Goal: Task Accomplishment & Management: Complete application form

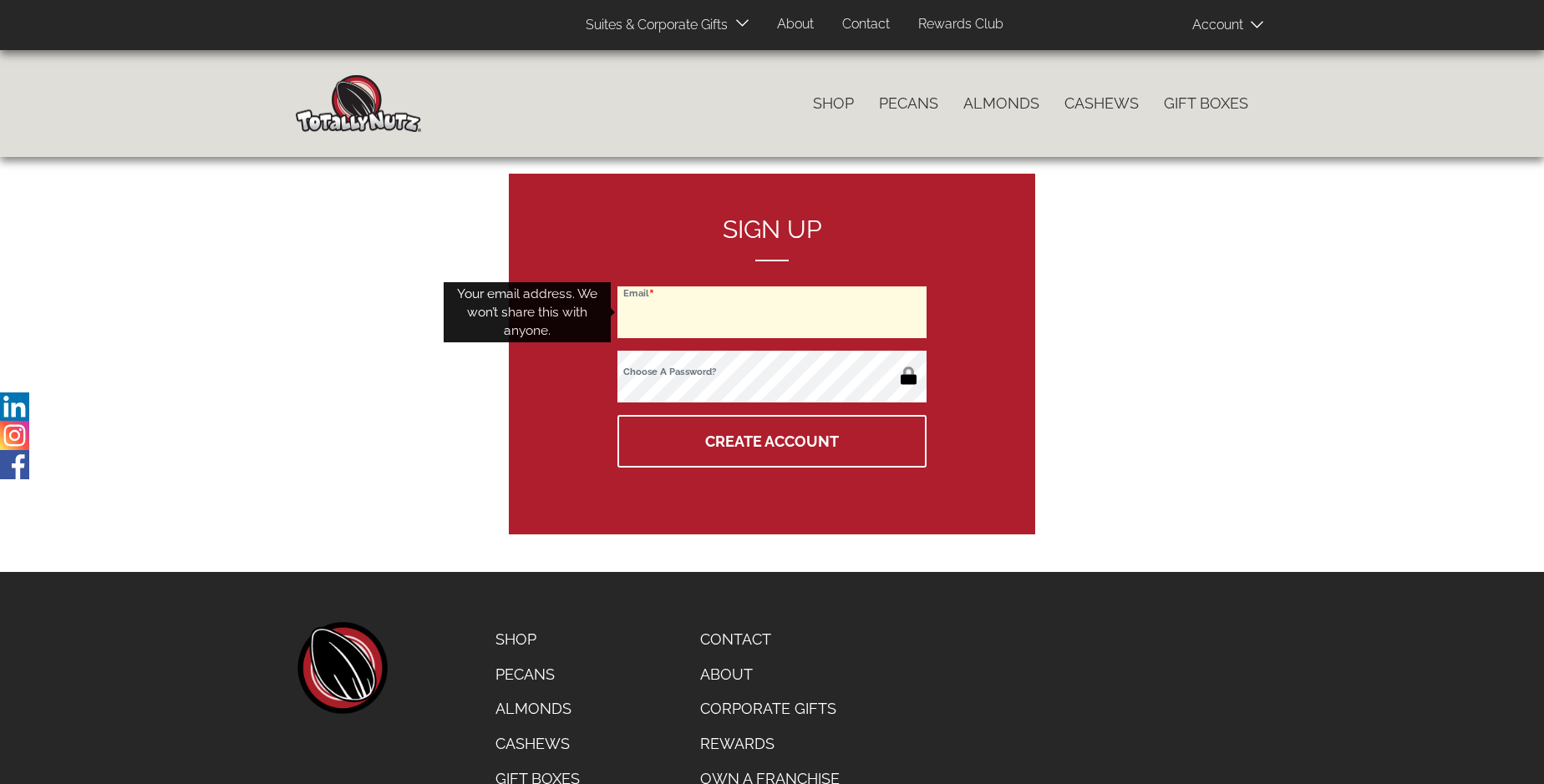
click at [772, 312] on input "Email" at bounding box center [772, 311] width 309 height 52
type input "lindseypartridge@hotmail.com"
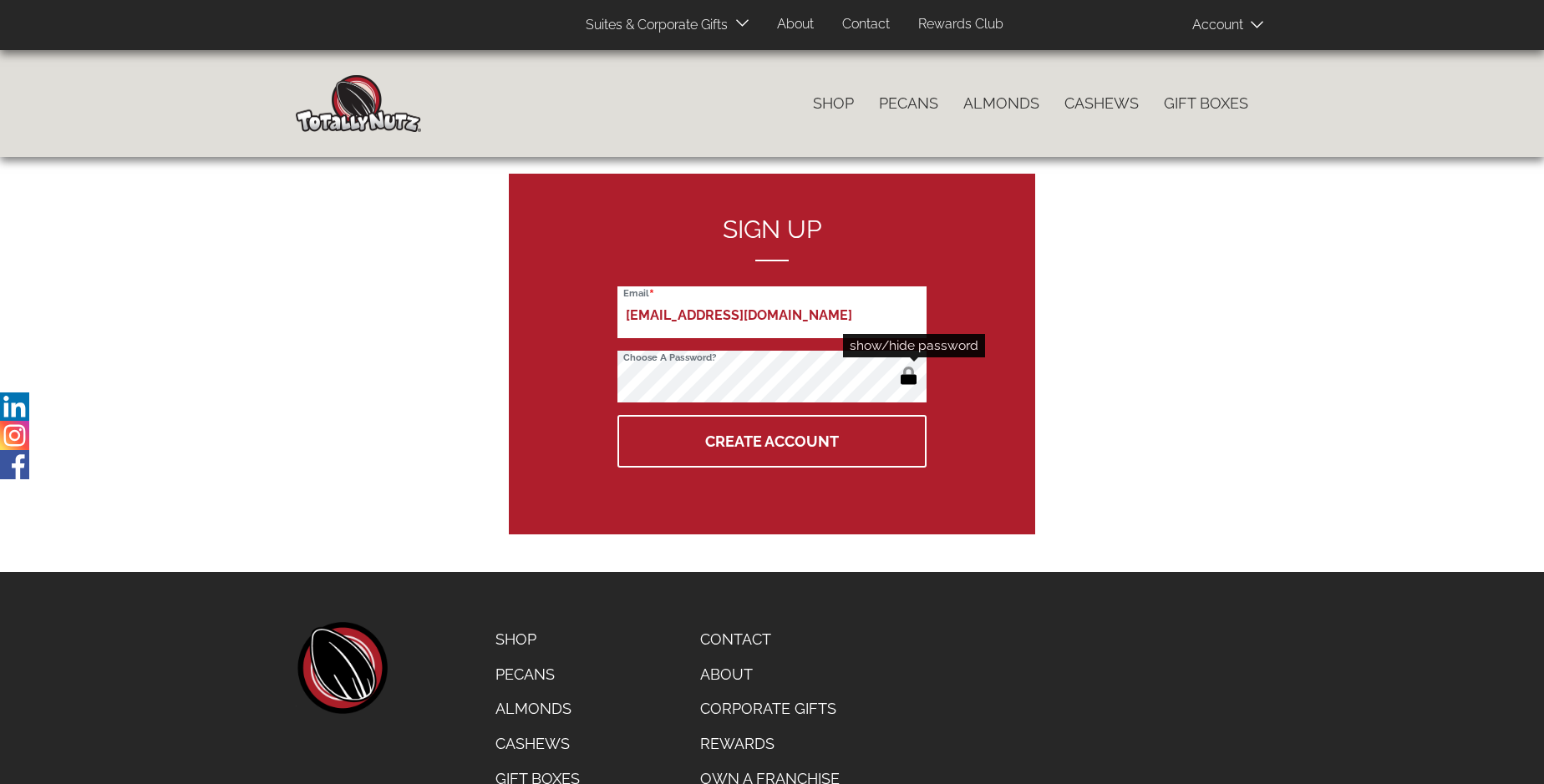
click at [908, 378] on button "button" at bounding box center [908, 378] width 27 height 27
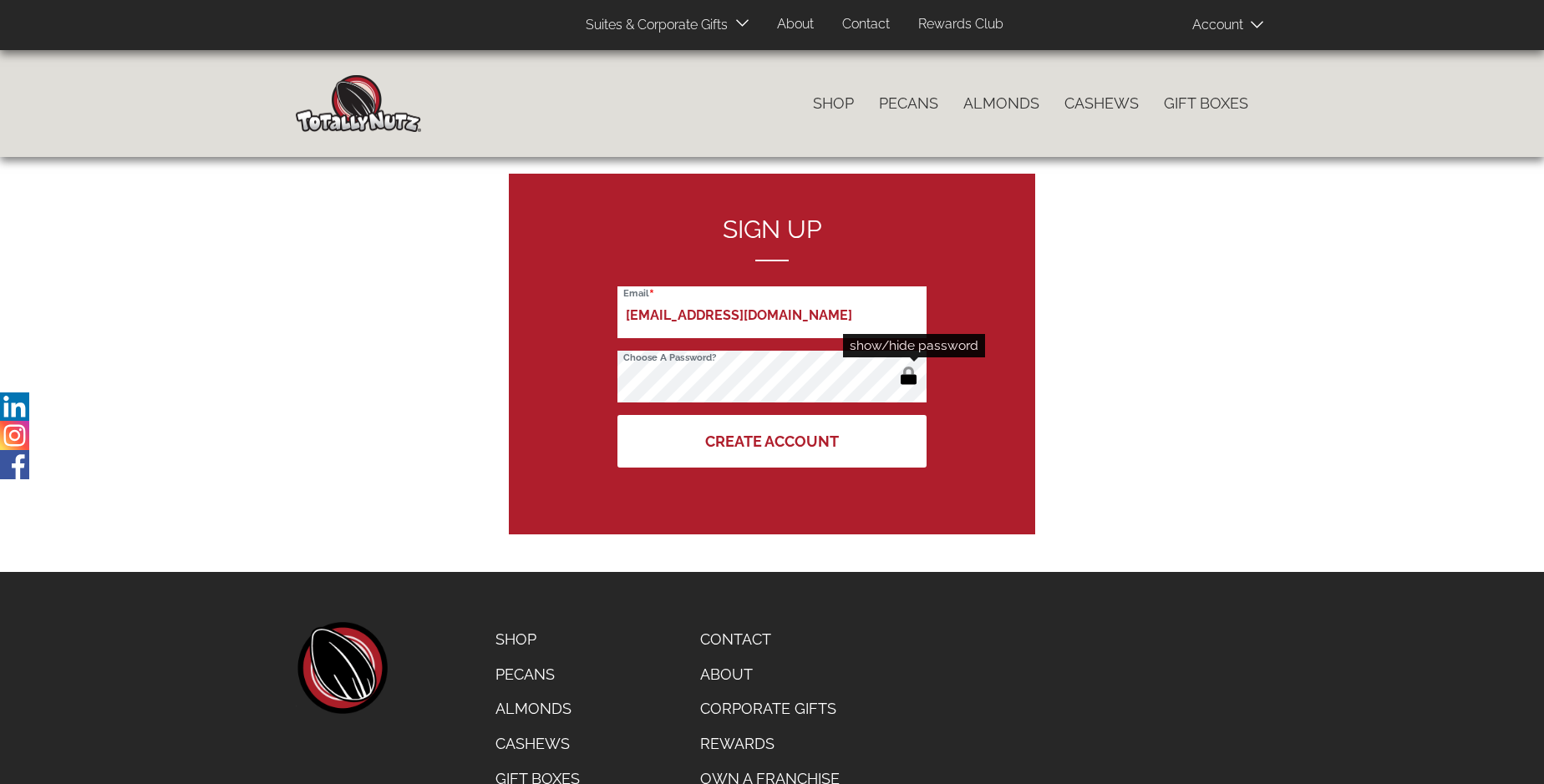
click at [772, 441] on button "Create Account" at bounding box center [772, 442] width 309 height 53
